Goal: Task Accomplishment & Management: Manage account settings

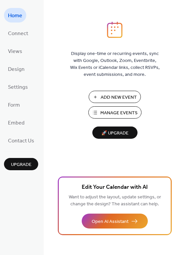
click at [113, 110] on span "Manage Events" at bounding box center [118, 113] width 37 height 7
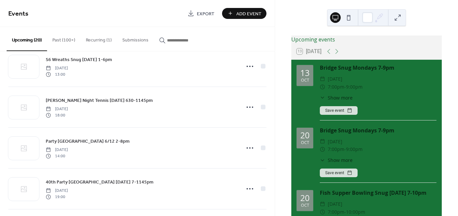
scroll to position [426, 0]
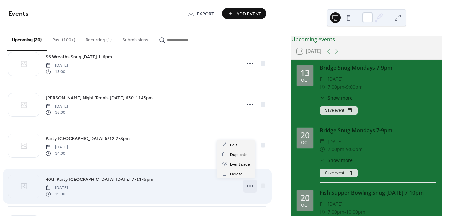
click at [248, 185] on icon at bounding box center [250, 186] width 11 height 11
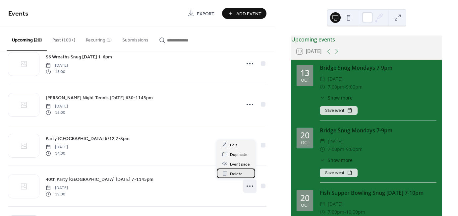
click at [243, 175] on div "Delete" at bounding box center [236, 173] width 38 height 10
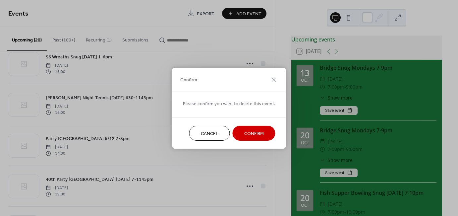
click at [248, 134] on span "Confirm" at bounding box center [254, 133] width 20 height 7
